Goal: Use online tool/utility: Utilize a website feature to perform a specific function

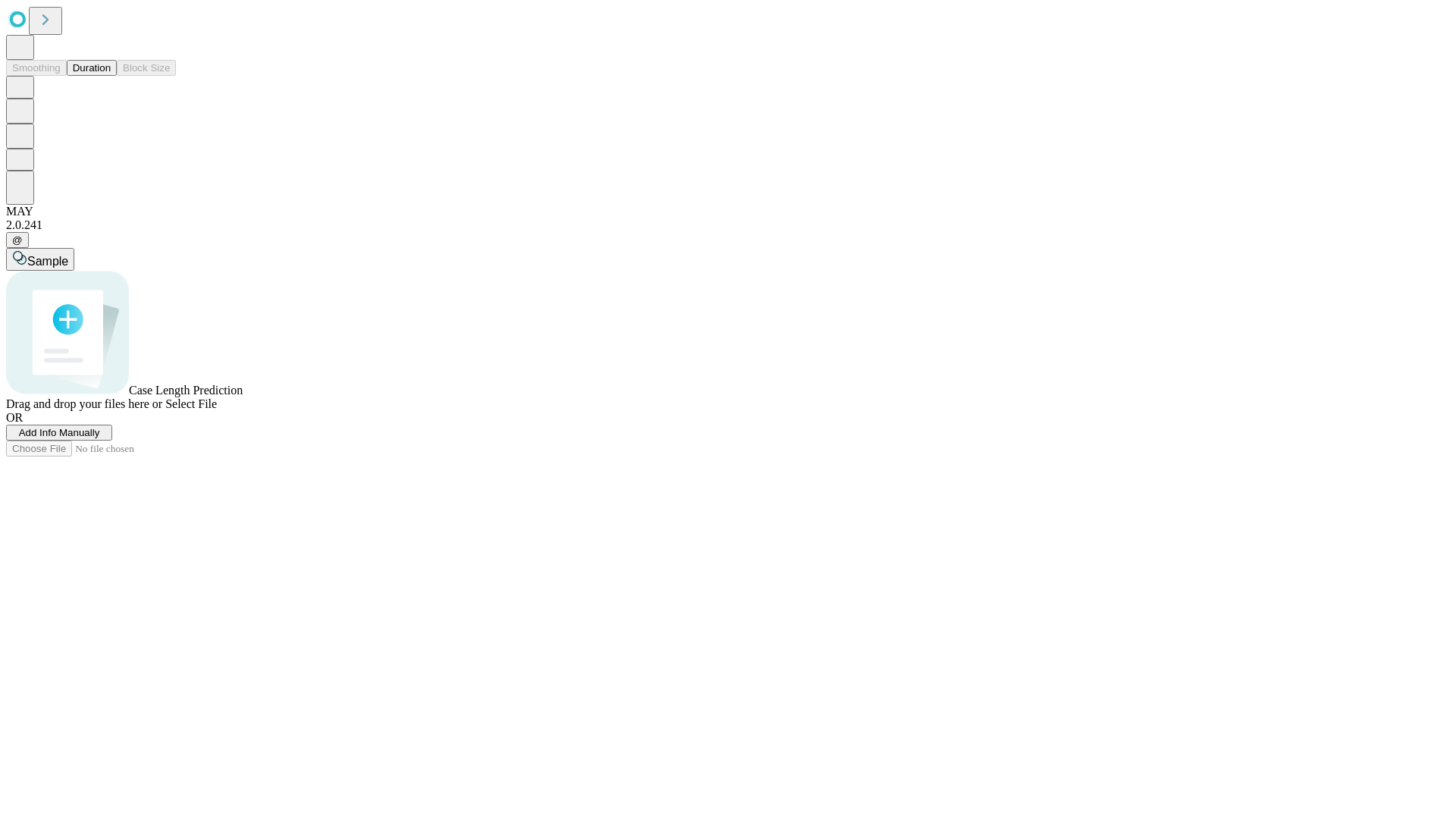
click at [111, 76] on button "Duration" at bounding box center [92, 67] width 50 height 16
click at [68, 255] on span "Sample" at bounding box center [47, 261] width 41 height 13
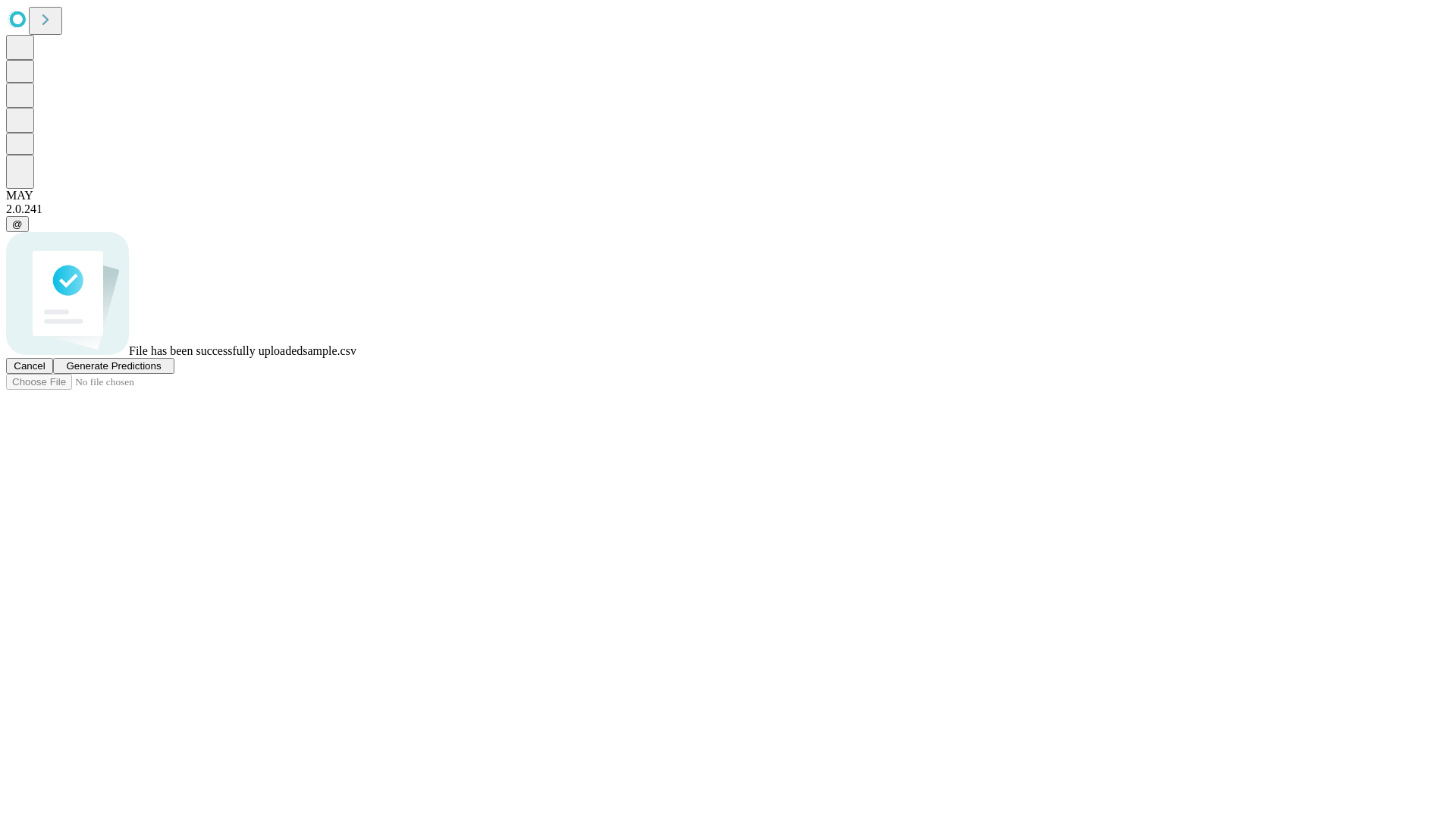
click at [161, 372] on span "Generate Predictions" at bounding box center [114, 366] width 95 height 11
